Goal: Task Accomplishment & Management: Complete application form

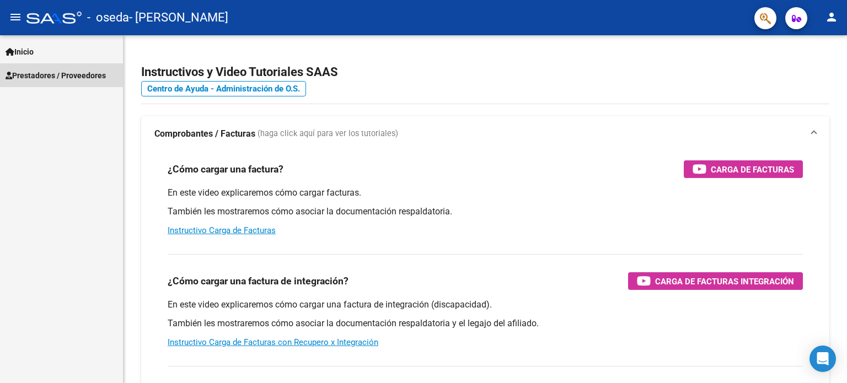
click at [44, 73] on span "Prestadores / Proveedores" at bounding box center [56, 75] width 100 height 12
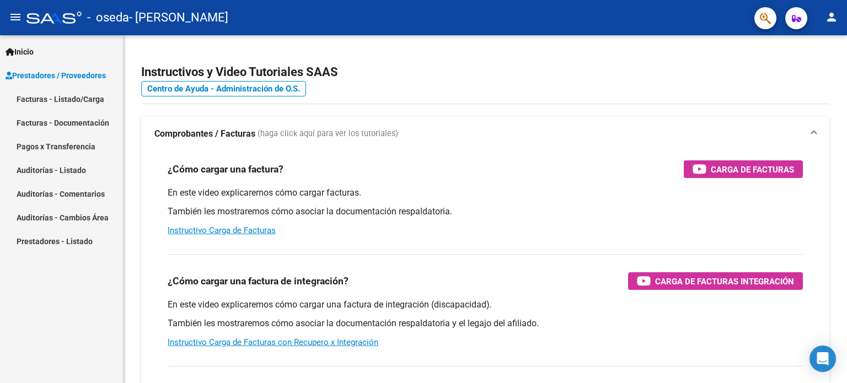
click at [55, 97] on link "Facturas - Listado/Carga" at bounding box center [61, 99] width 123 height 24
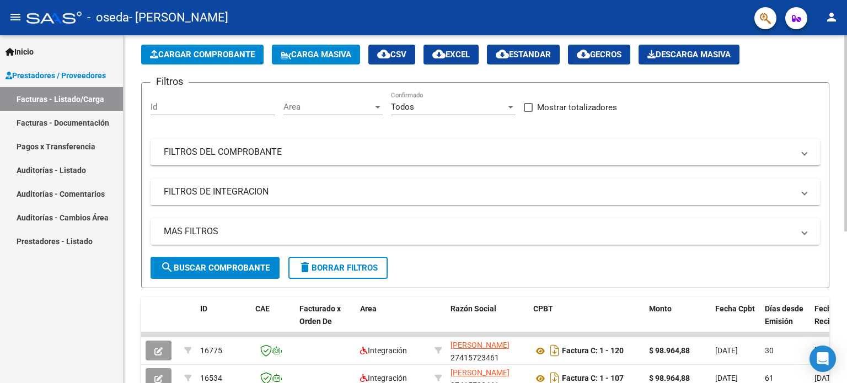
scroll to position [49, 0]
click at [215, 52] on span "Cargar Comprobante" at bounding box center [202, 55] width 105 height 10
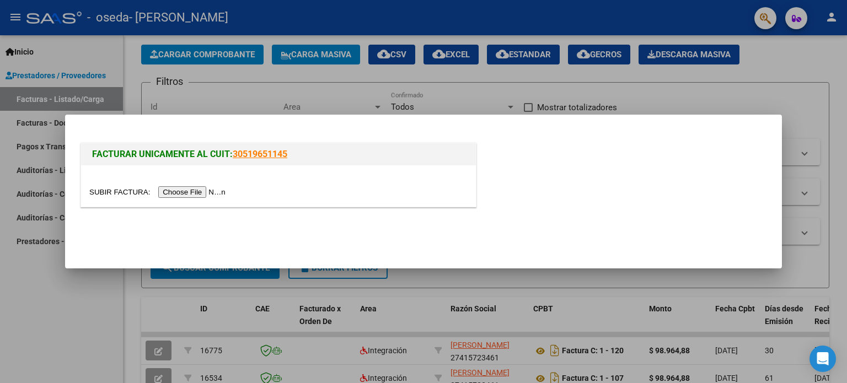
click at [176, 195] on input "file" at bounding box center [159, 192] width 140 height 12
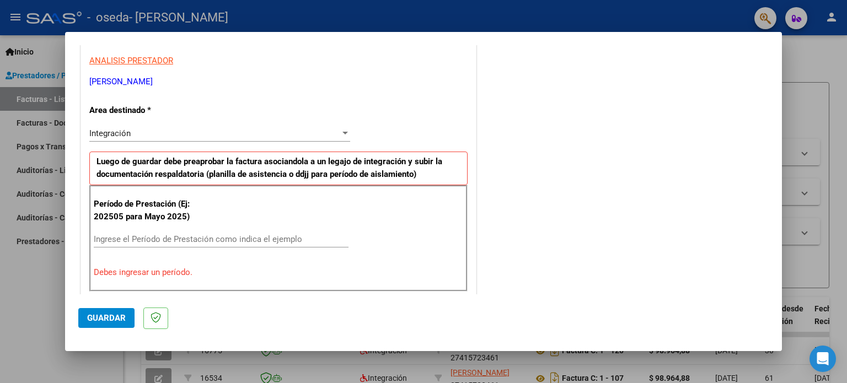
scroll to position [221, 0]
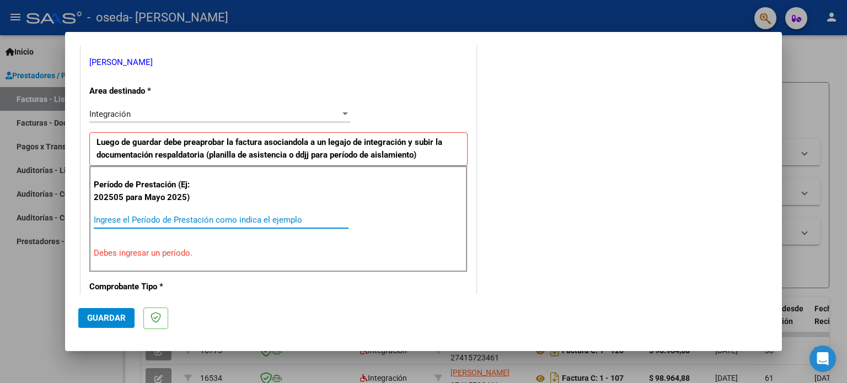
click at [244, 221] on input "Ingrese el Período de Prestación como indica el ejemplo" at bounding box center [221, 220] width 255 height 10
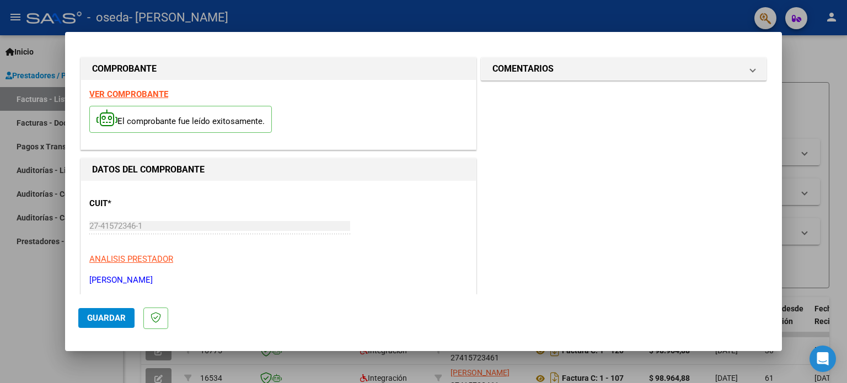
scroll to position [0, 0]
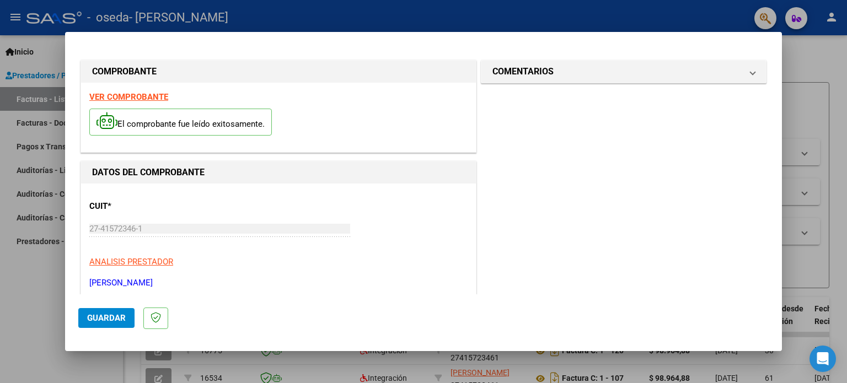
type input "202509"
click at [117, 318] on span "Guardar" at bounding box center [106, 318] width 39 height 10
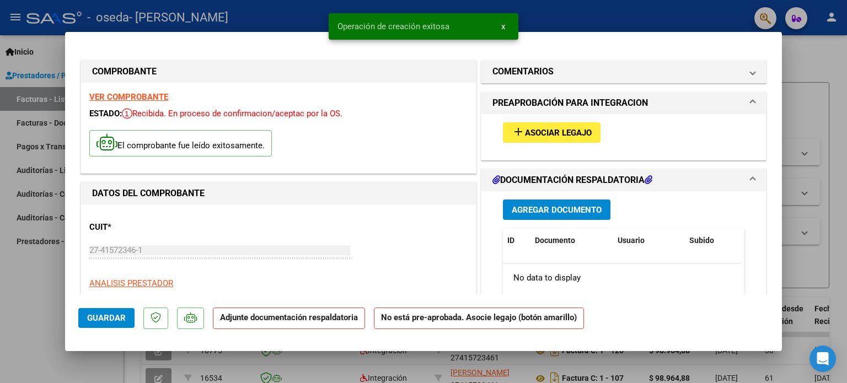
click at [565, 135] on span "Asociar Legajo" at bounding box center [558, 133] width 67 height 10
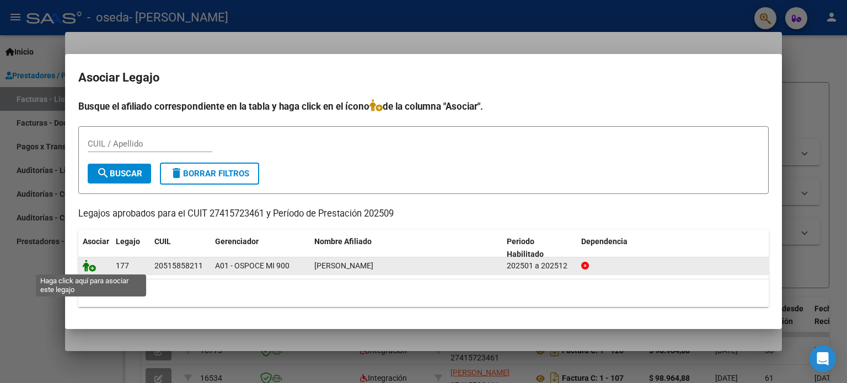
click at [90, 271] on icon at bounding box center [89, 266] width 13 height 12
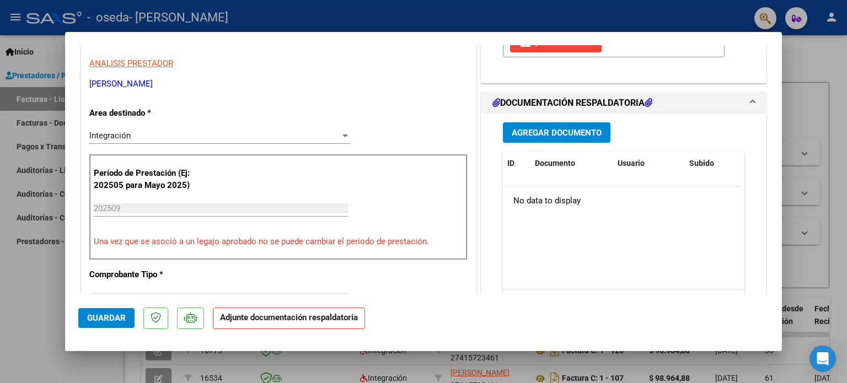
scroll to position [221, 0]
click at [567, 137] on button "Agregar Documento" at bounding box center [557, 132] width 108 height 20
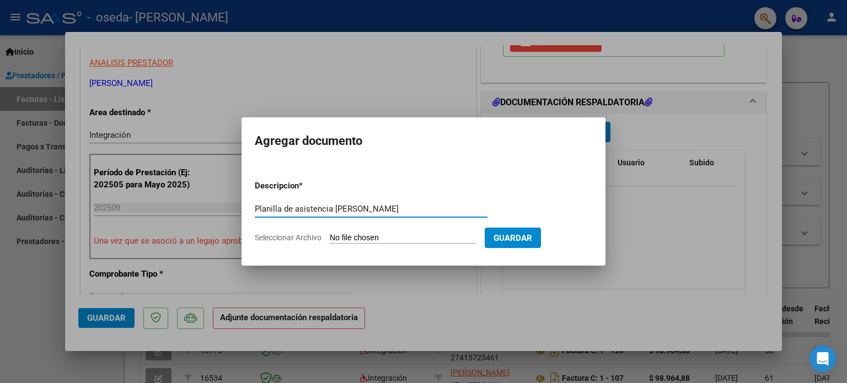
type input "Planilla de asistencia [PERSON_NAME]"
click at [280, 237] on span "Seleccionar Archivo" at bounding box center [288, 237] width 67 height 9
click at [330, 237] on input "Seleccionar Archivo" at bounding box center [403, 238] width 146 height 10
type input "C:\fakepath\planilla de asistencia Axel septiembre .pdf"
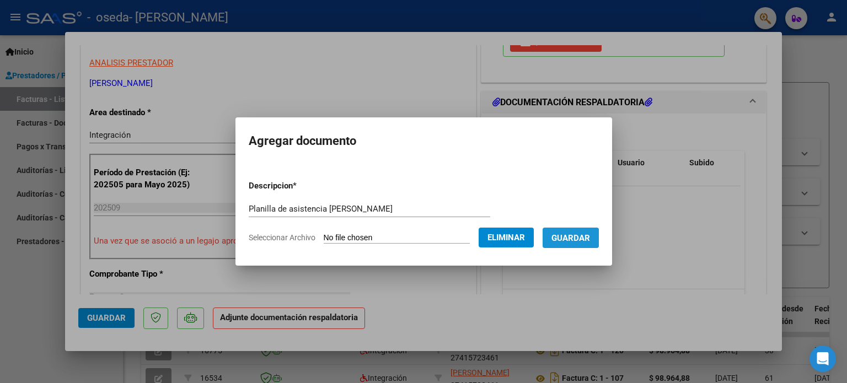
click at [567, 238] on span "Guardar" at bounding box center [571, 238] width 39 height 10
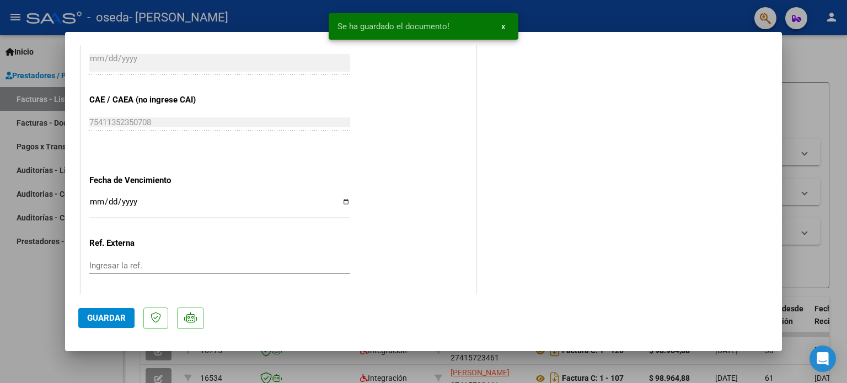
scroll to position [662, 0]
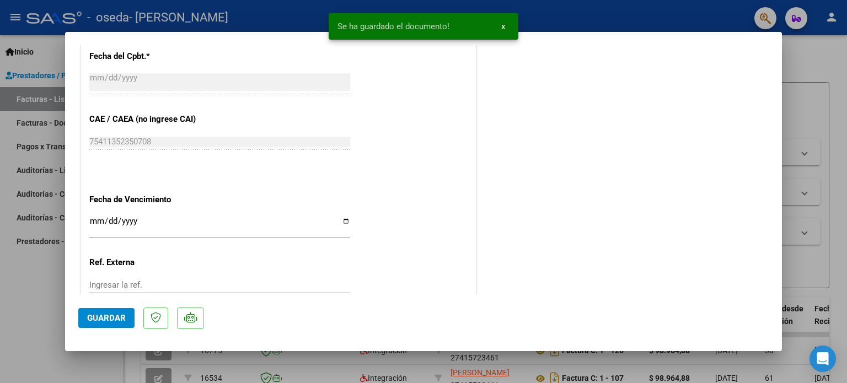
click at [110, 319] on span "Guardar" at bounding box center [106, 318] width 39 height 10
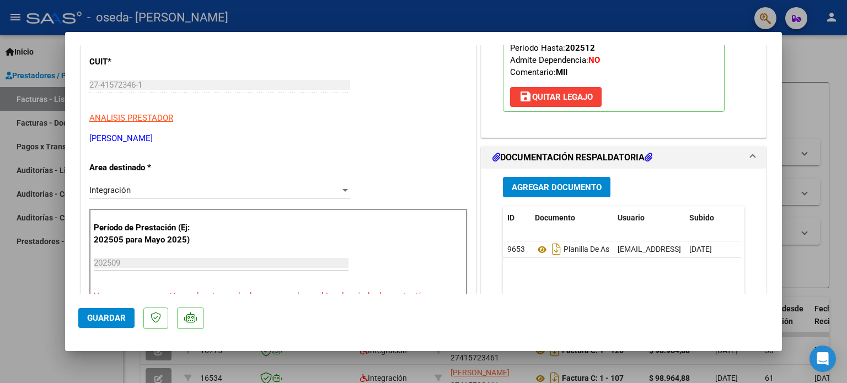
scroll to position [0, 0]
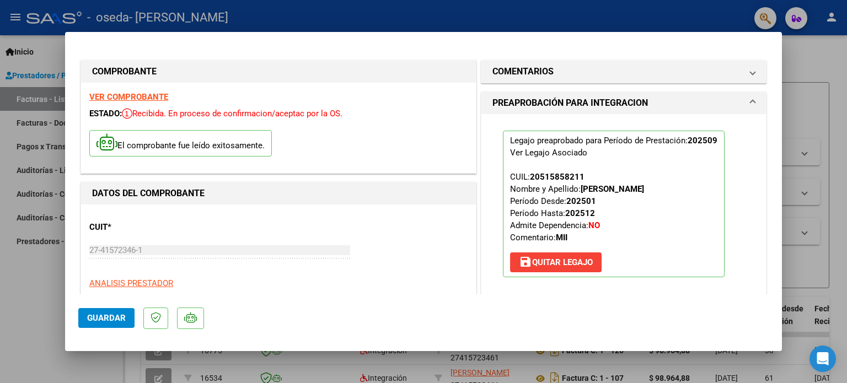
click at [84, 316] on button "Guardar" at bounding box center [106, 318] width 56 height 20
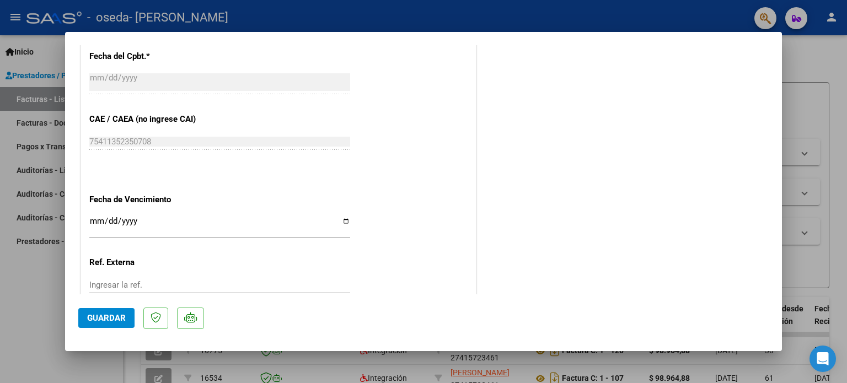
click at [30, 281] on div at bounding box center [423, 191] width 847 height 383
type input "$ 0,00"
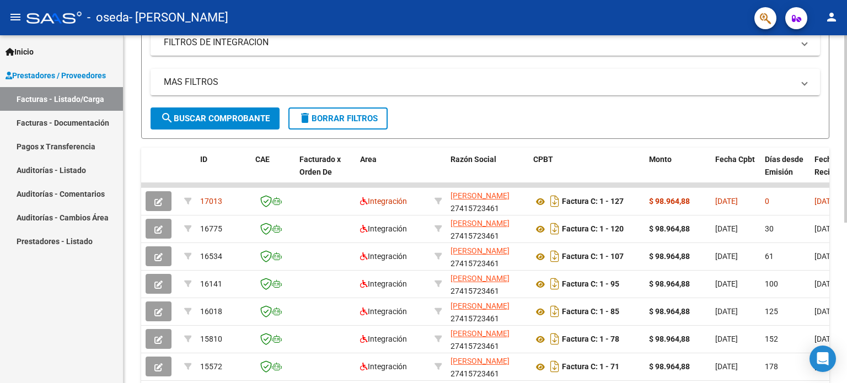
scroll to position [214, 0]
